Goal: Ask a question

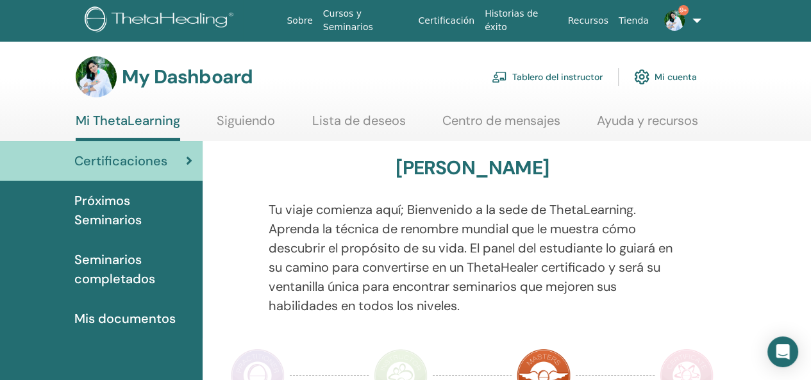
click at [556, 70] on link "Tablero del instructor" at bounding box center [546, 77] width 111 height 28
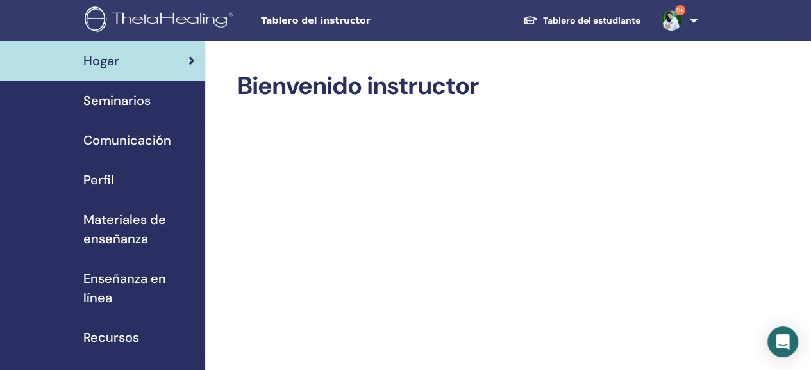
click at [130, 97] on span "Seminarios" at bounding box center [116, 100] width 67 height 19
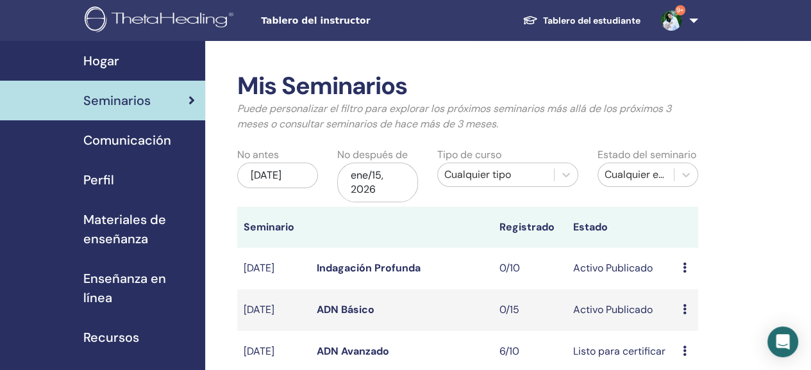
click at [122, 60] on div "Hogar" at bounding box center [102, 60] width 185 height 19
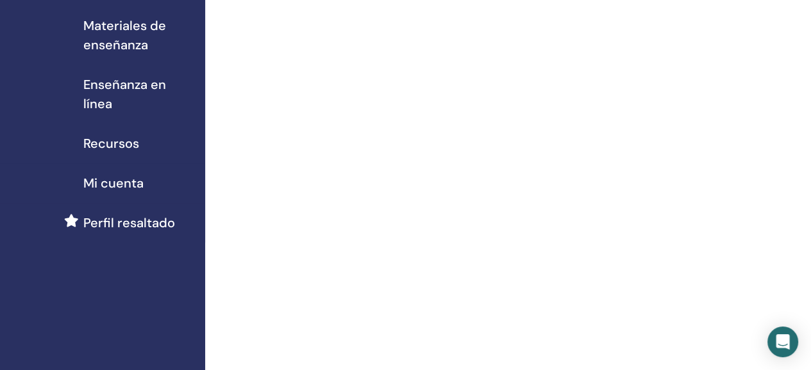
scroll to position [197, 0]
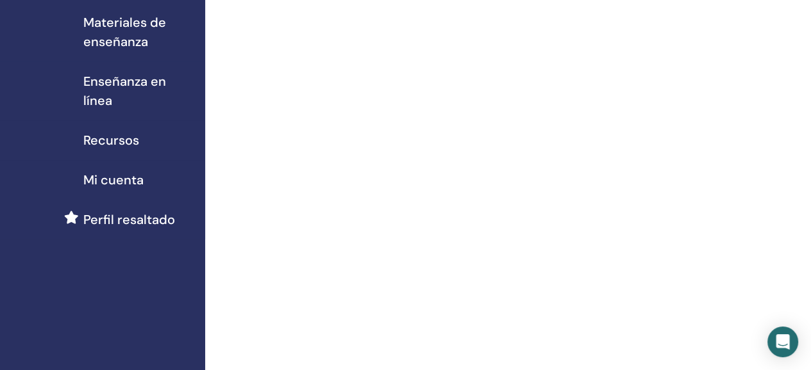
click at [115, 138] on span "Recursos" at bounding box center [111, 140] width 56 height 19
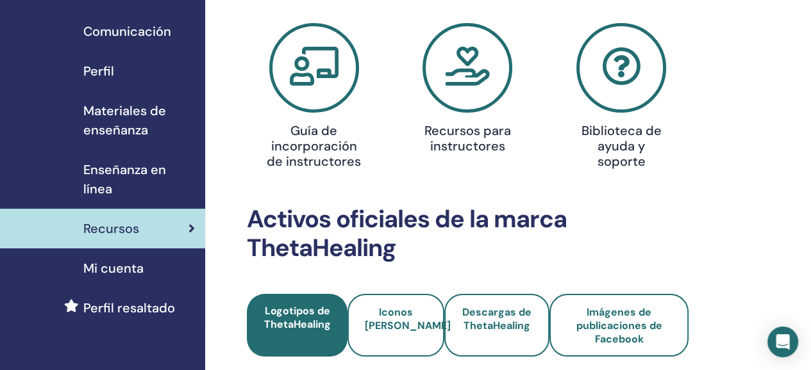
scroll to position [110, 0]
click at [145, 259] on div "Mi cuenta" at bounding box center [102, 267] width 185 height 19
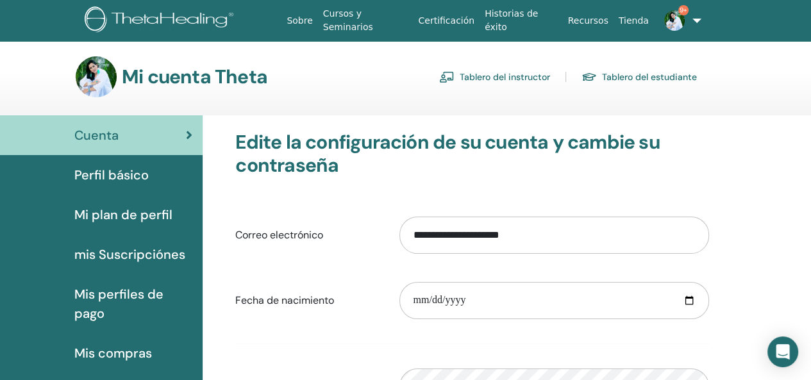
click at [492, 74] on link "Tablero del instructor" at bounding box center [494, 77] width 111 height 21
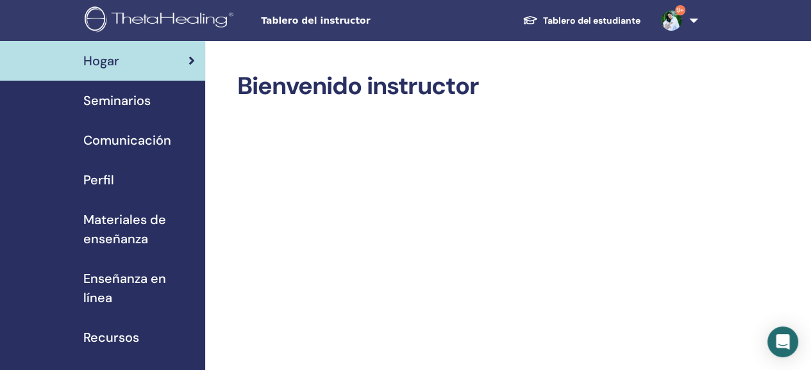
click at [130, 94] on span "Seminarios" at bounding box center [116, 100] width 67 height 19
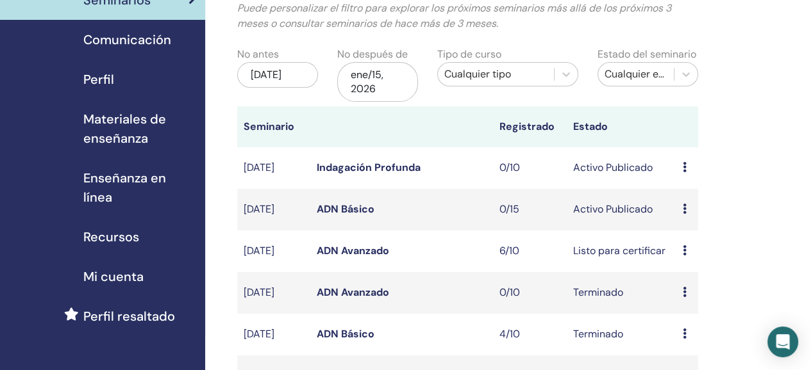
scroll to position [100, 0]
click at [140, 307] on link "Perfil resaltado" at bounding box center [102, 317] width 205 height 40
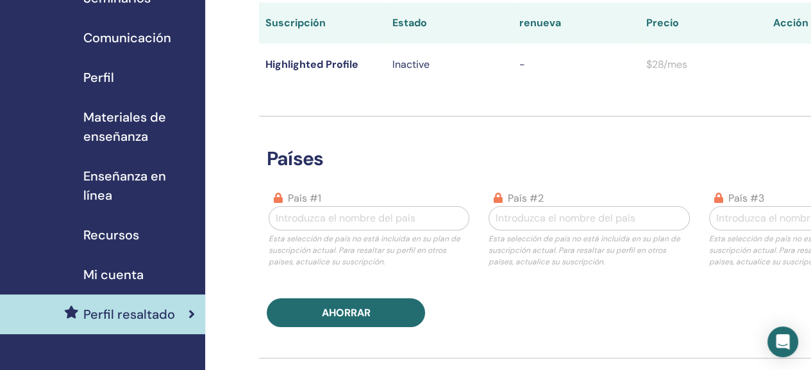
scroll to position [77, 0]
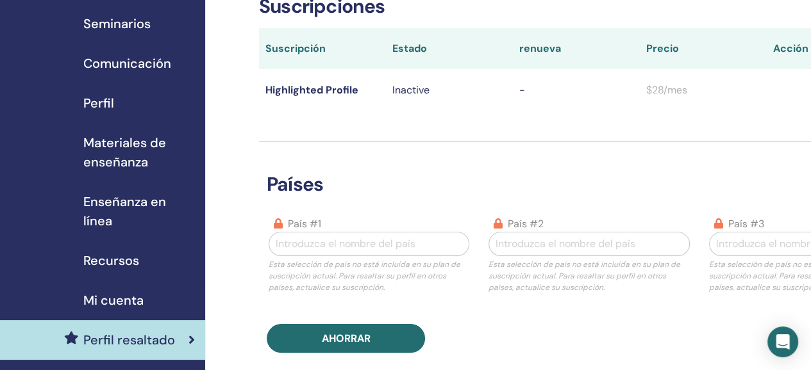
click at [102, 305] on span "Mi cuenta" at bounding box center [113, 300] width 60 height 19
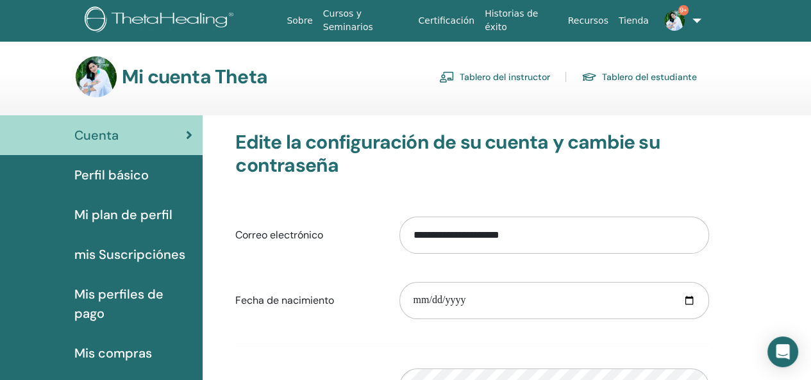
click at [512, 74] on link "Tablero del instructor" at bounding box center [494, 77] width 111 height 21
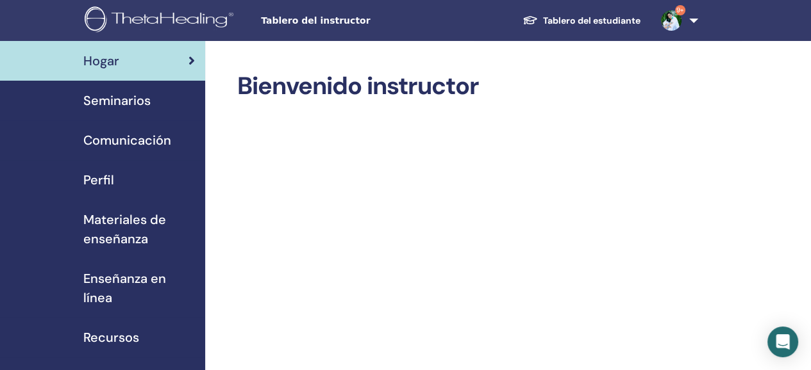
click at [128, 65] on div "Hogar" at bounding box center [102, 60] width 185 height 19
click at [689, 21] on link "9+" at bounding box center [676, 20] width 53 height 41
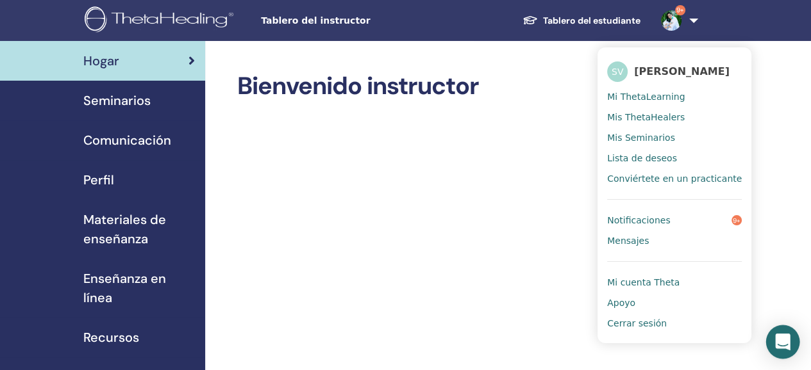
click at [782, 343] on icon "Open Intercom Messenger" at bounding box center [782, 342] width 15 height 17
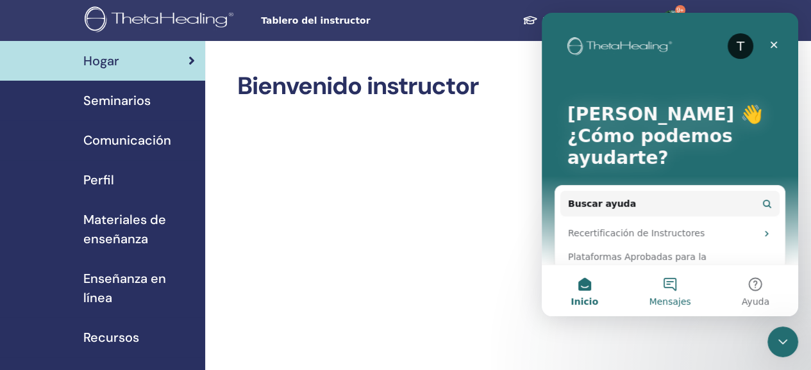
click at [668, 280] on button "Mensajes" at bounding box center [669, 290] width 85 height 51
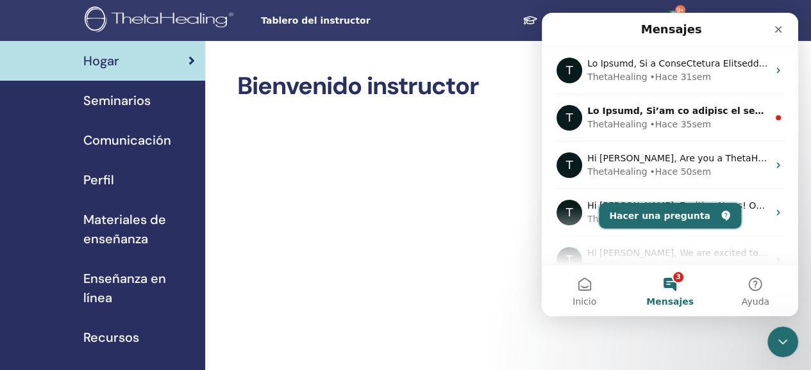
click at [679, 220] on button "Hacer una pregunta" at bounding box center [669, 216] width 142 height 26
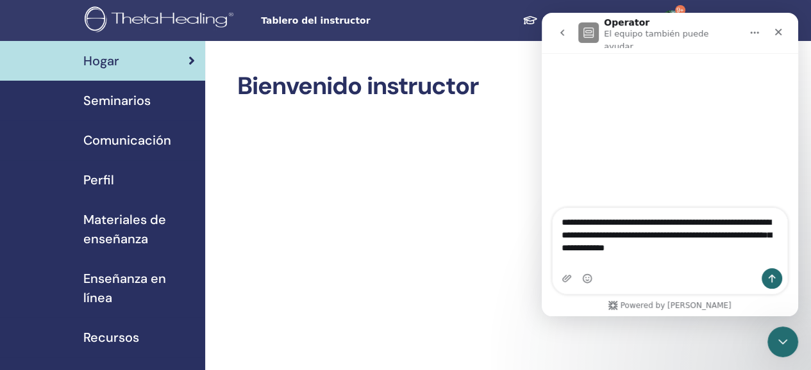
type textarea "**********"
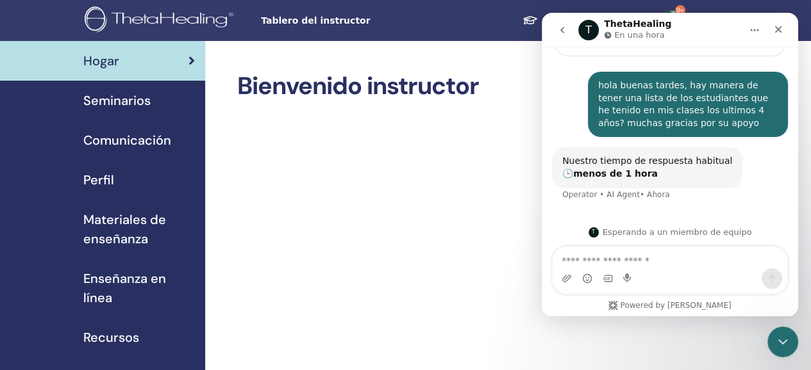
scroll to position [144, 0]
